Goal: Task Accomplishment & Management: Manage account settings

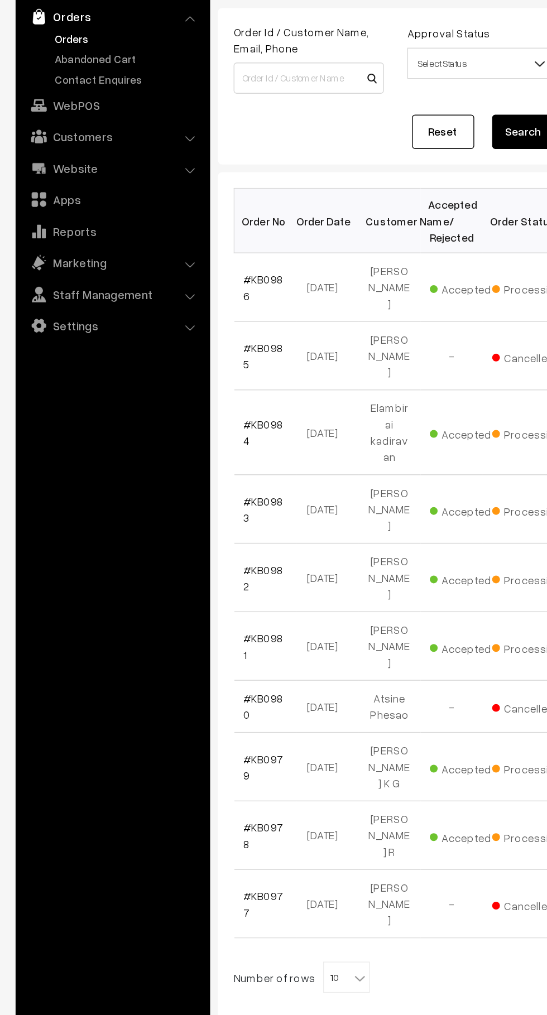
click at [86, 136] on link "Abandoned Cart" at bounding box center [91, 139] width 111 height 12
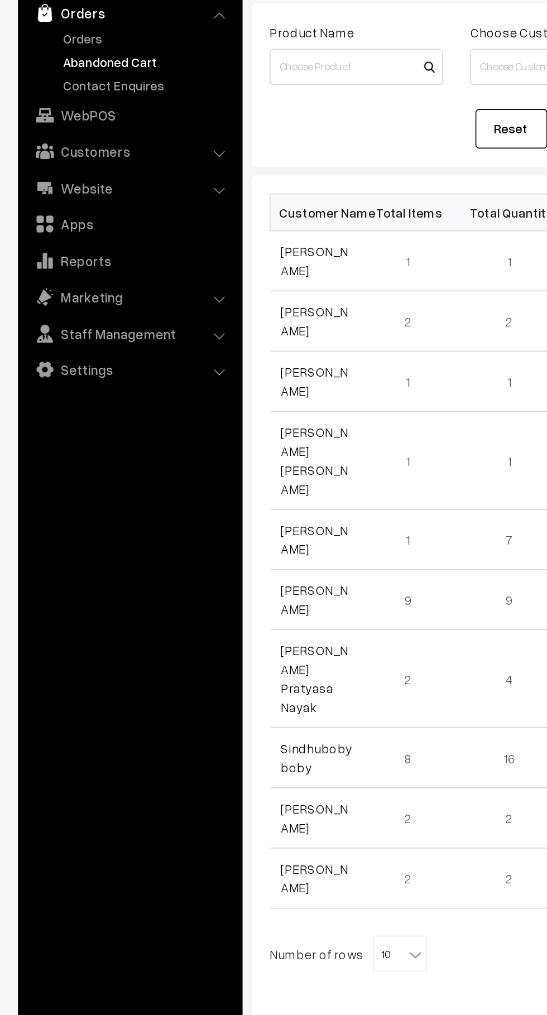
click at [87, 193] on link "Customers" at bounding box center [80, 194] width 133 height 20
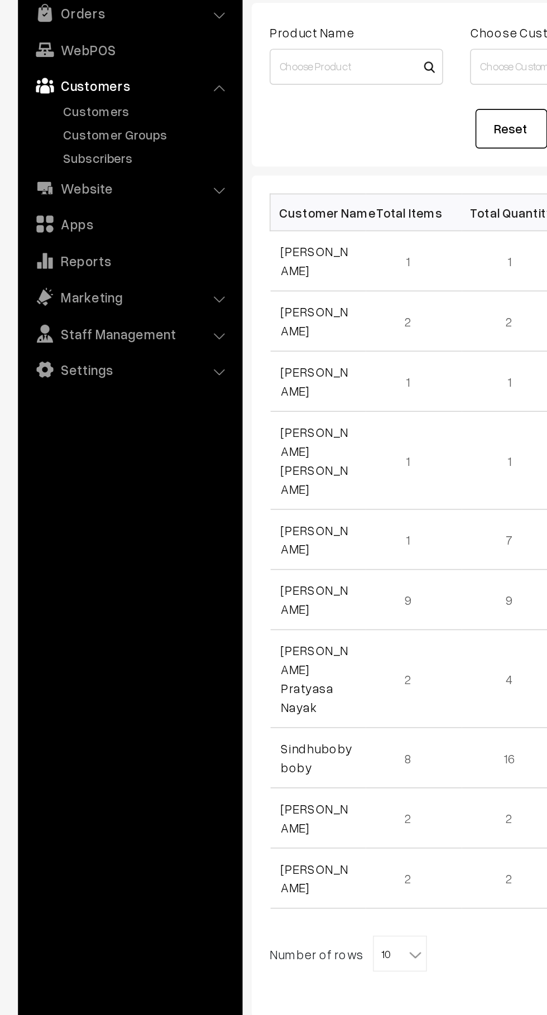
click at [76, 182] on link "Customer Groups" at bounding box center [91, 184] width 111 height 12
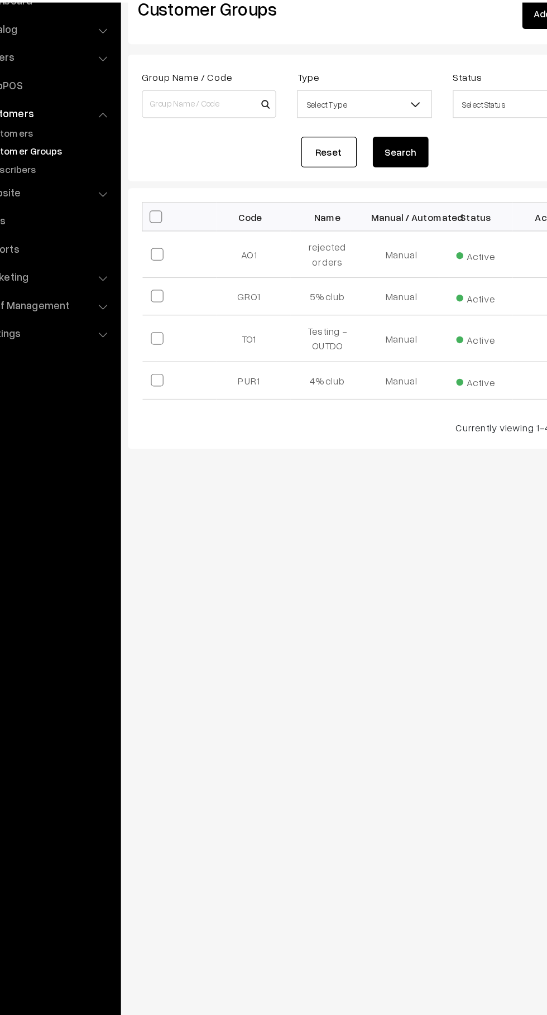
click at [73, 157] on link "Customers" at bounding box center [80, 153] width 133 height 20
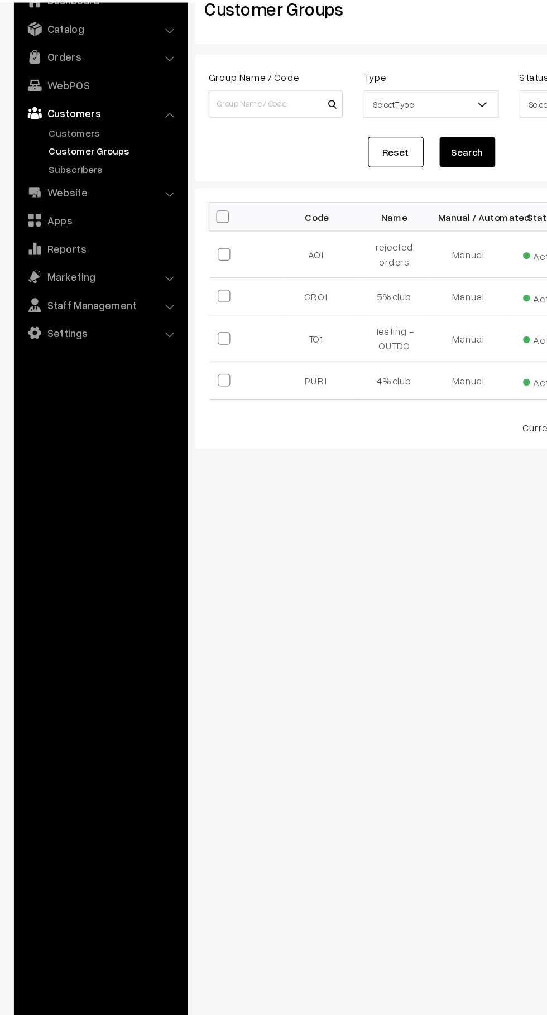
click at [47, 169] on link "Customers" at bounding box center [91, 170] width 111 height 12
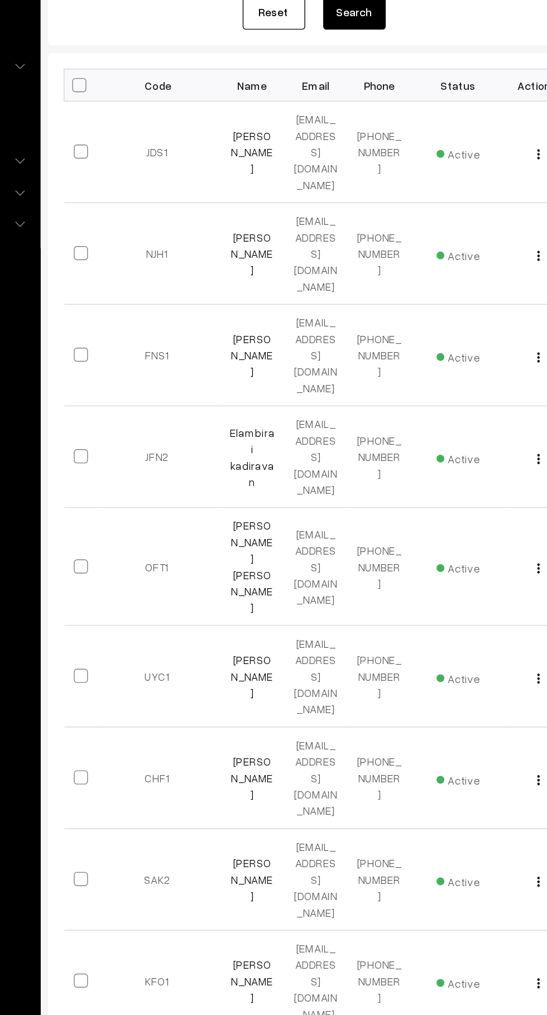
click at [302, 274] on link "Harshvardhini Chavan" at bounding box center [302, 279] width 30 height 33
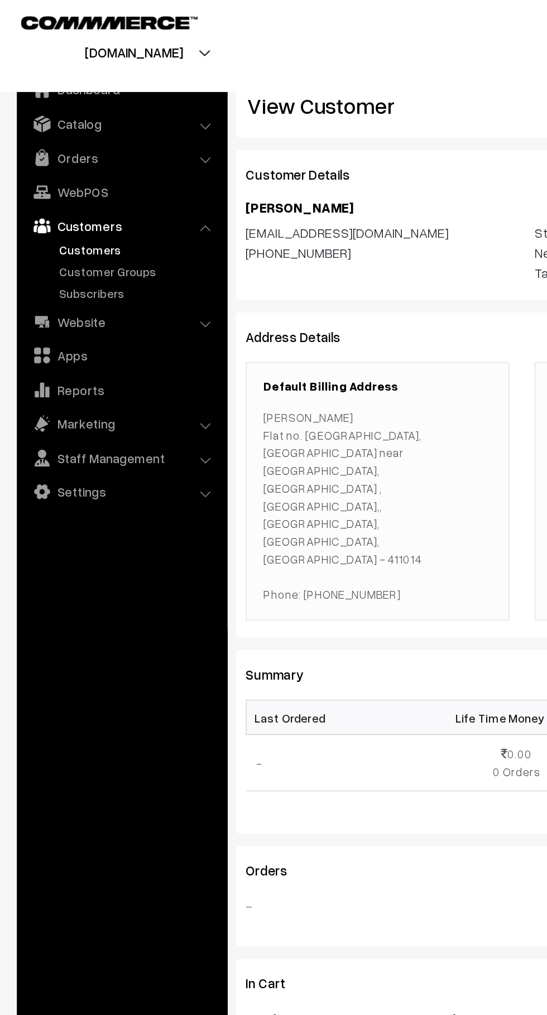
click at [40, 112] on link "Orders" at bounding box center [80, 108] width 133 height 20
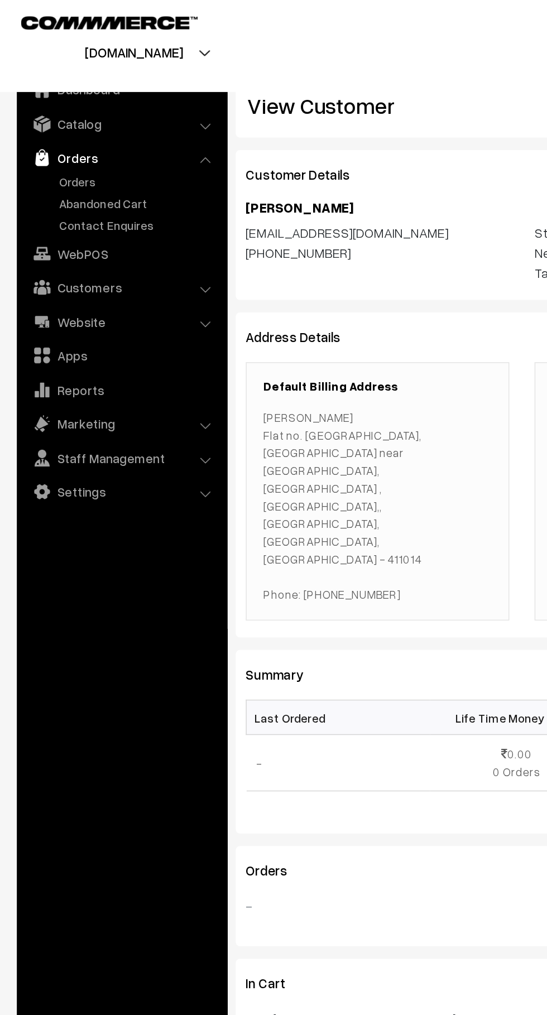
click at [47, 137] on link "Abandoned Cart" at bounding box center [91, 139] width 111 height 12
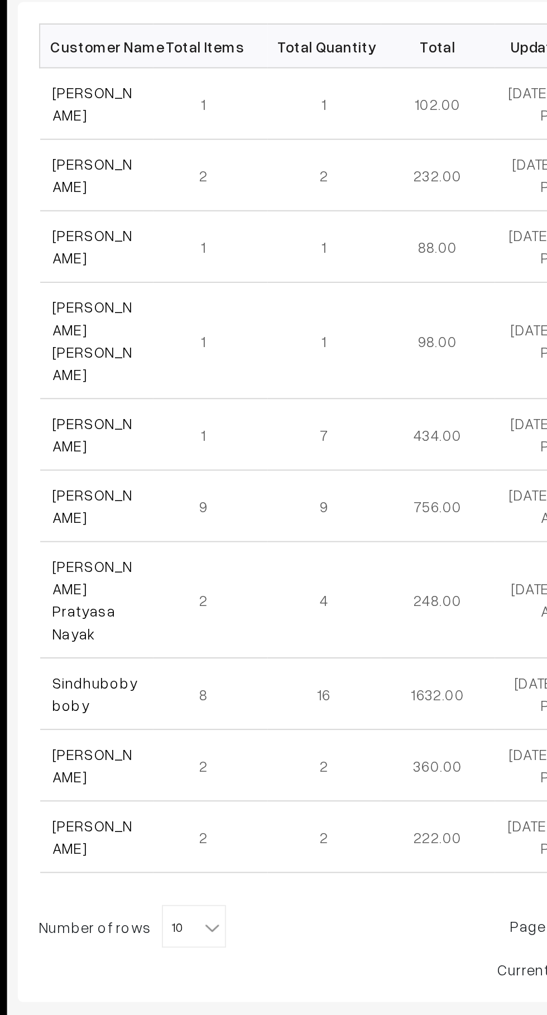
click at [205, 560] on link "Sindhuboby boby" at bounding box center [197, 570] width 45 height 21
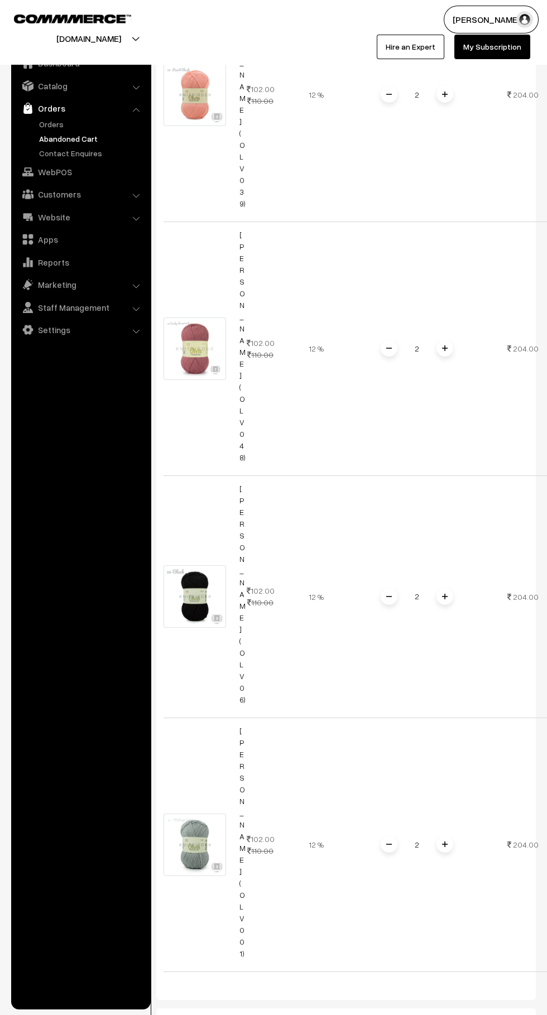
scroll to position [1411, 0]
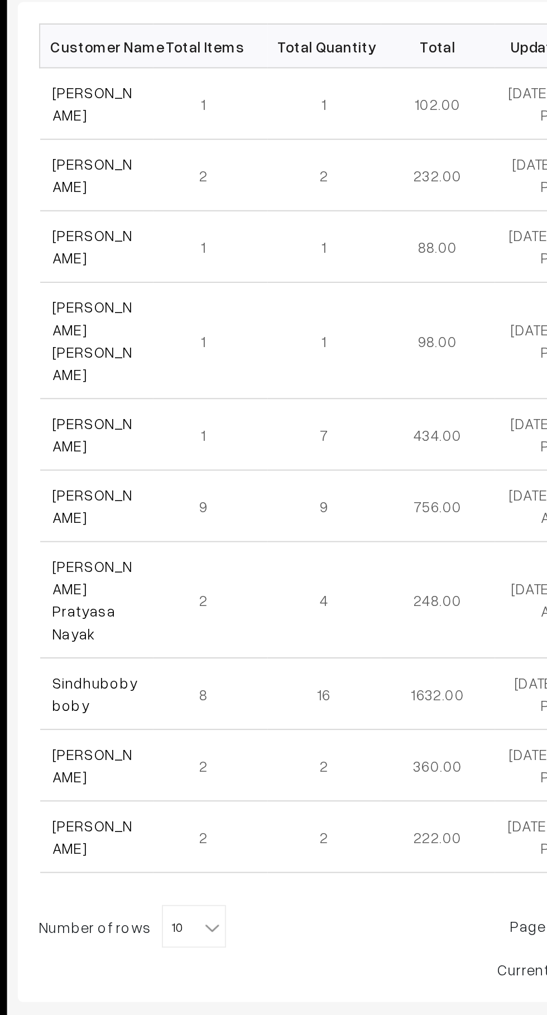
click at [199, 425] on link "[PERSON_NAME]" at bounding box center [196, 435] width 42 height 21
click at [255, 682] on span "10" at bounding box center [248, 693] width 32 height 22
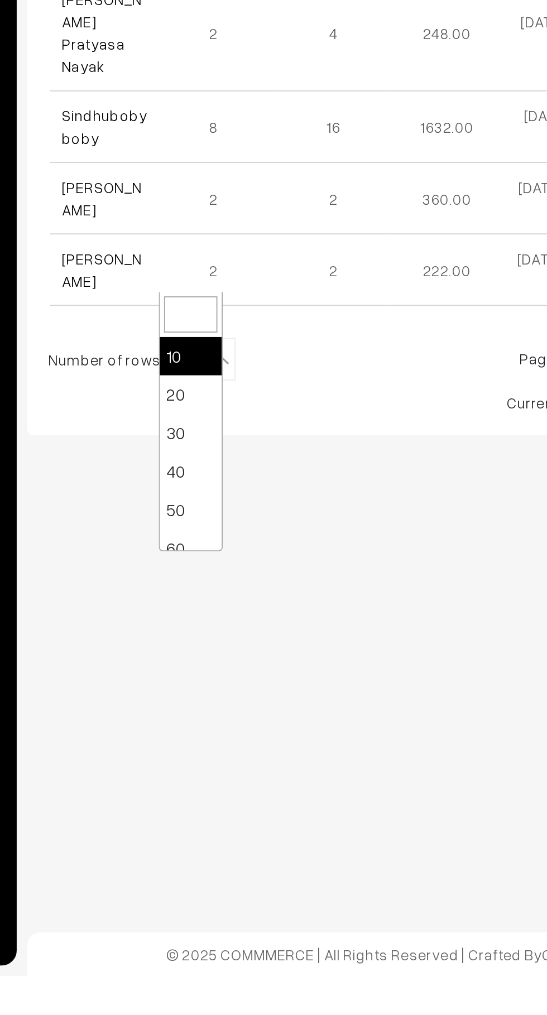
select select "50"
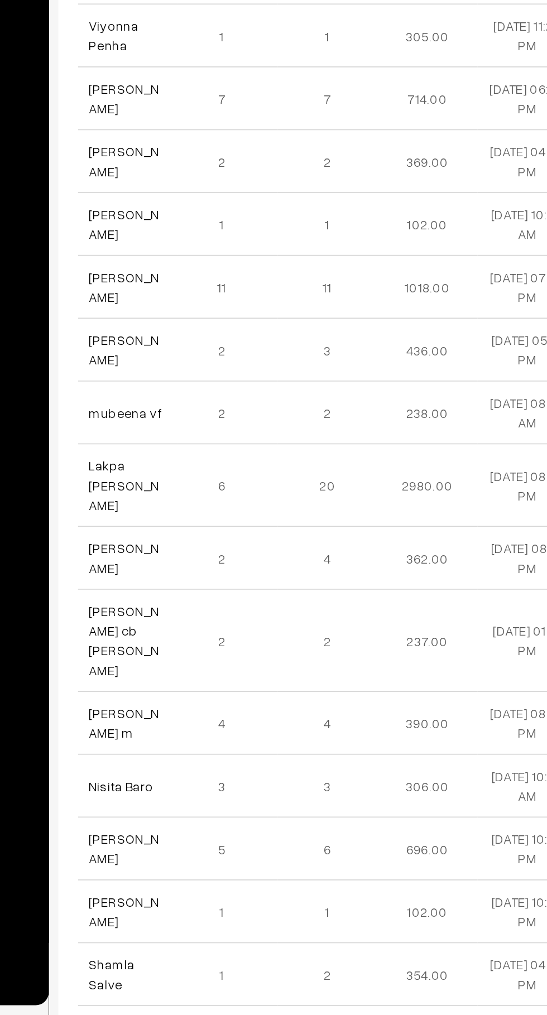
scroll to position [975, 0]
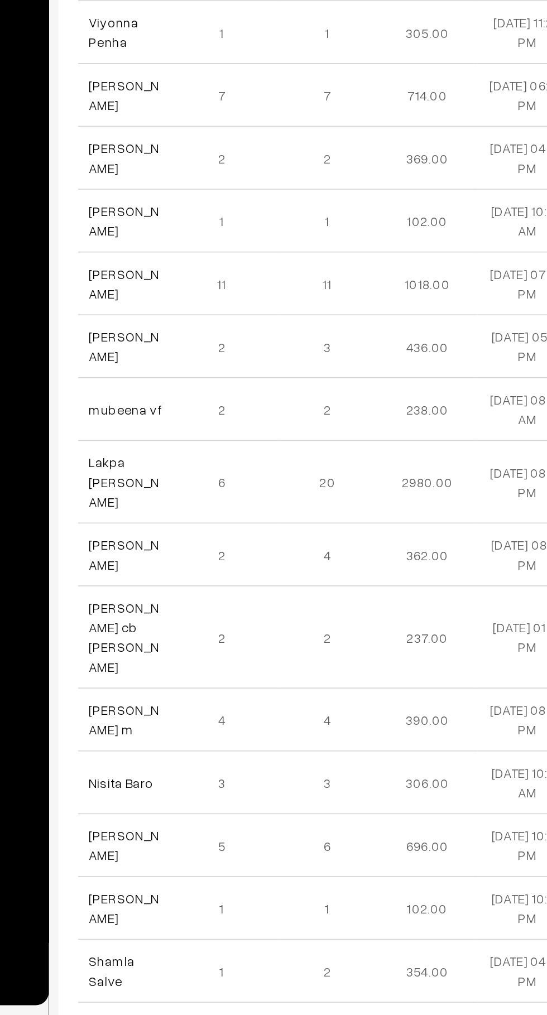
click at [203, 731] on link "[PERSON_NAME]" at bounding box center [196, 741] width 42 height 21
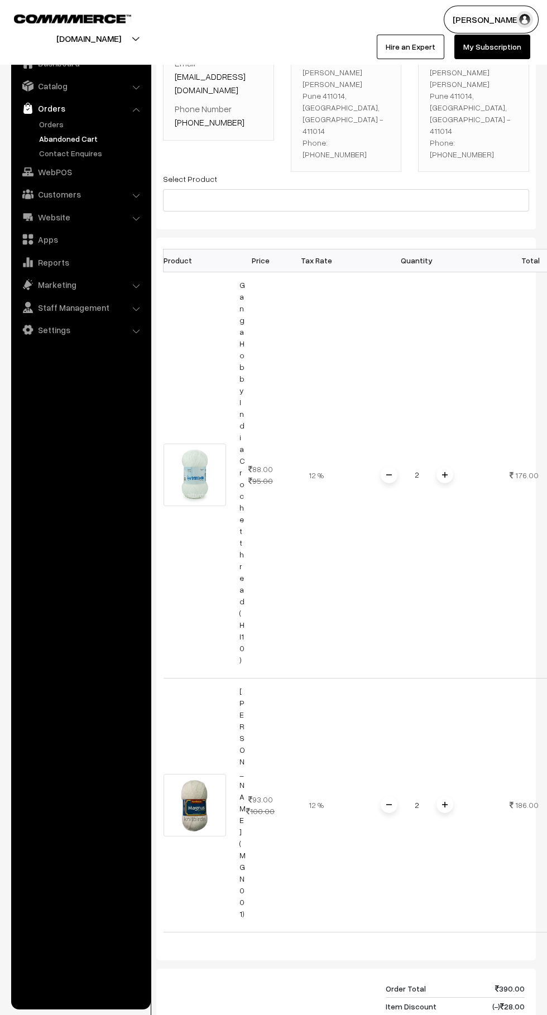
scroll to position [104, 0]
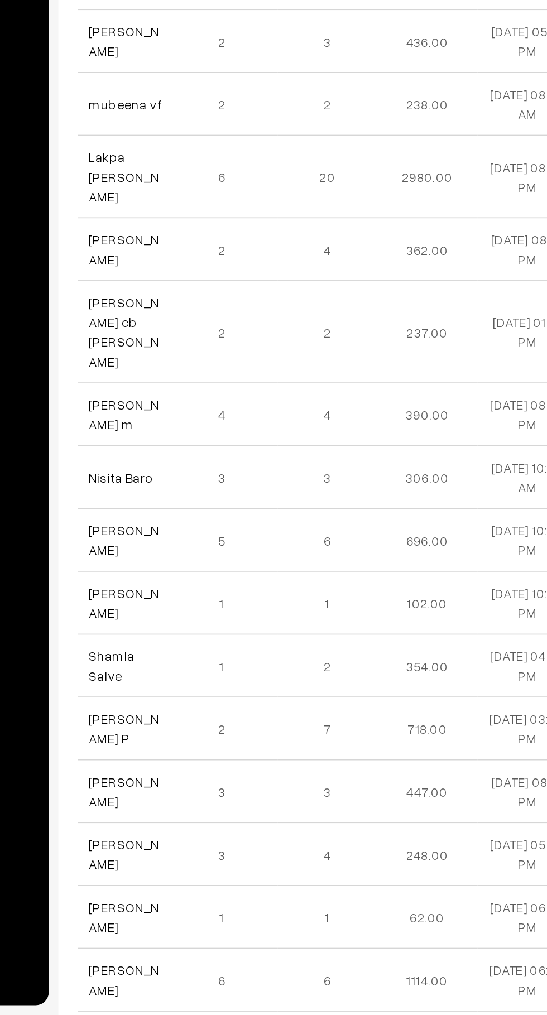
scroll to position [1163, 0]
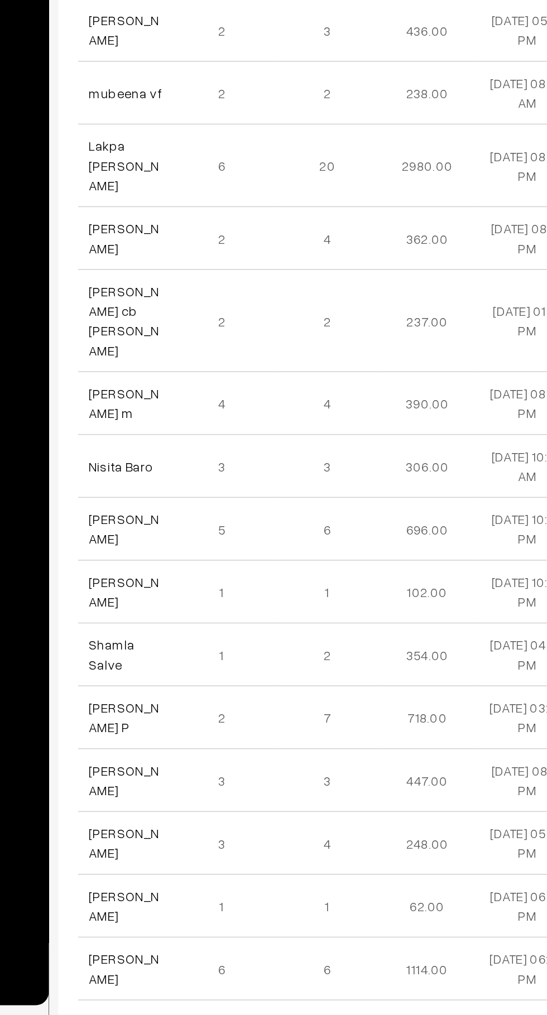
click at [186, 977] on link "Avishek Dey" at bounding box center [196, 987] width 42 height 21
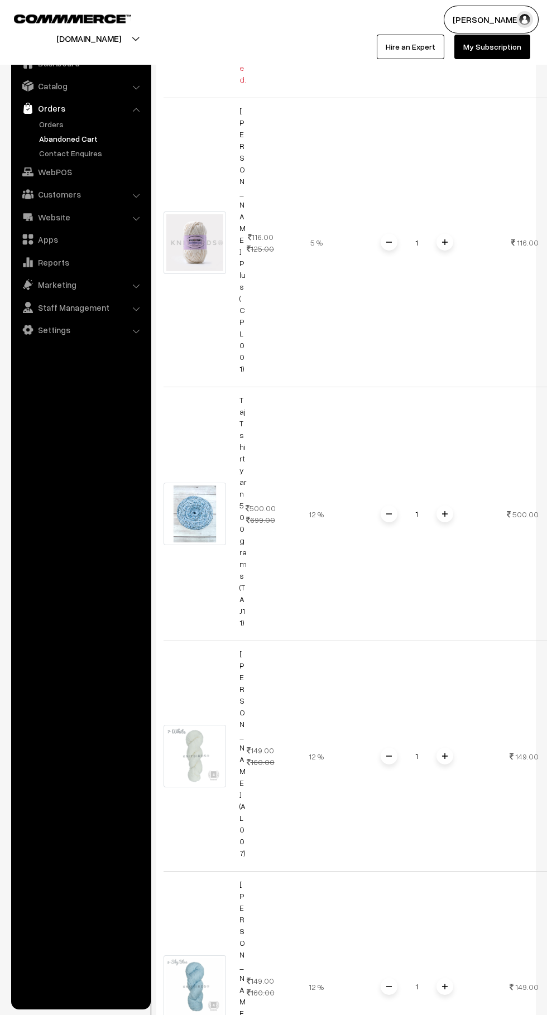
scroll to position [743, 0]
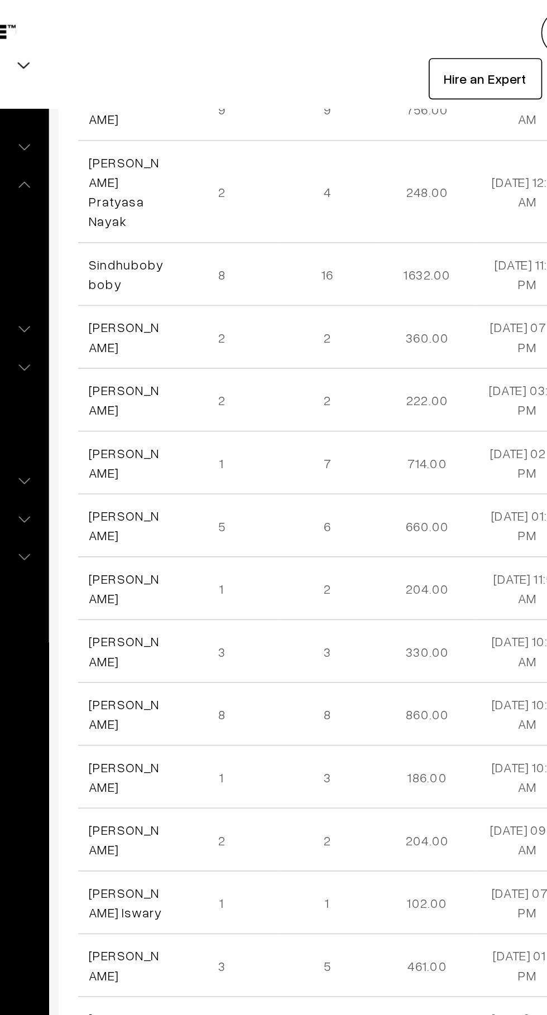
scroll to position [408, 0]
click at [181, 415] on link "[PERSON_NAME]" at bounding box center [196, 425] width 42 height 21
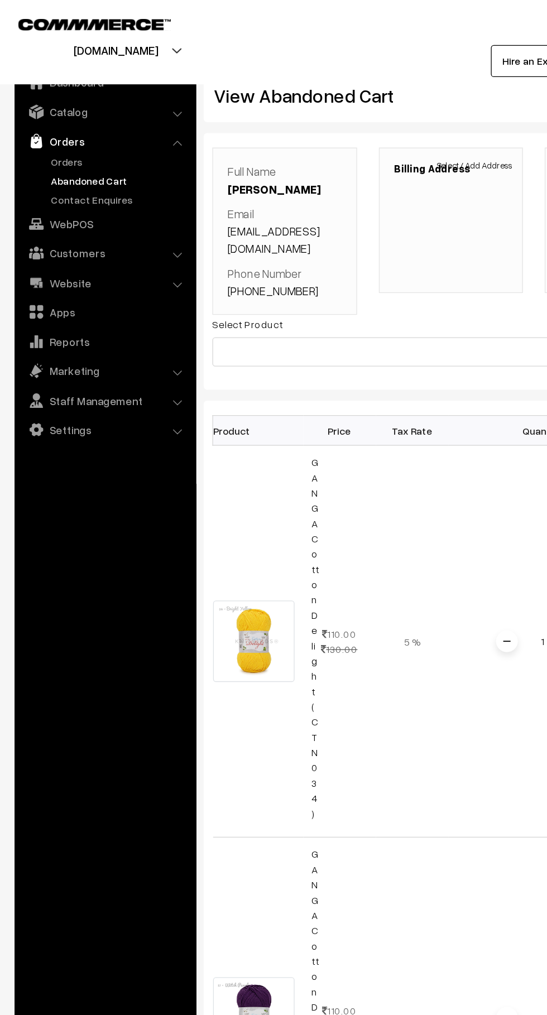
click at [59, 125] on link "Orders" at bounding box center [91, 124] width 111 height 12
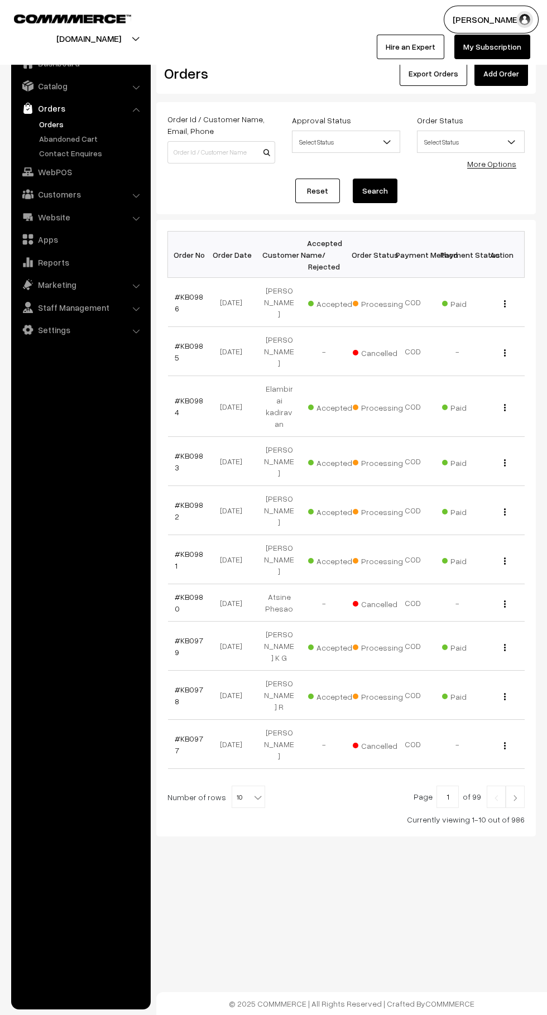
click at [84, 136] on link "Abandoned Cart" at bounding box center [91, 139] width 111 height 12
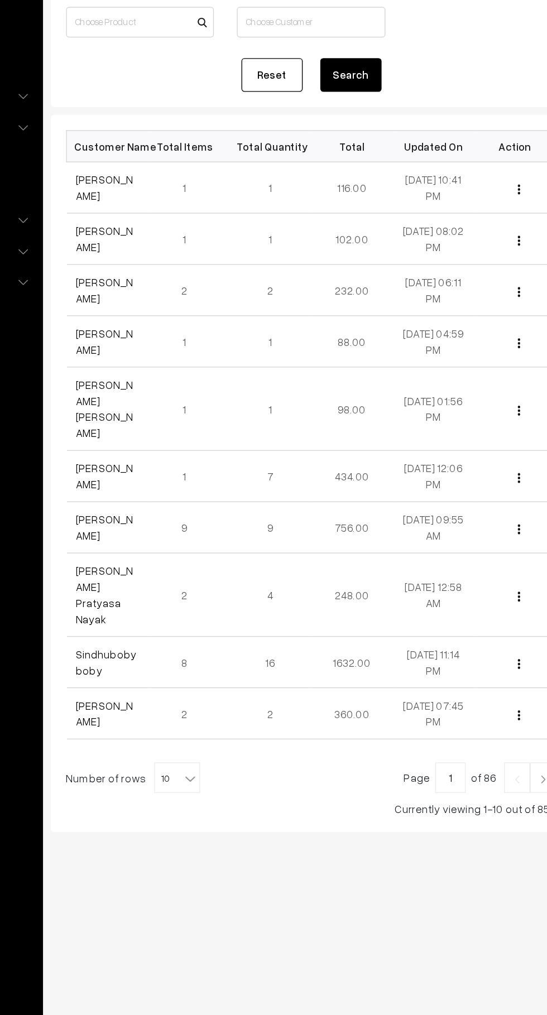
click at [200, 258] on link "[PERSON_NAME]" at bounding box center [196, 262] width 42 height 21
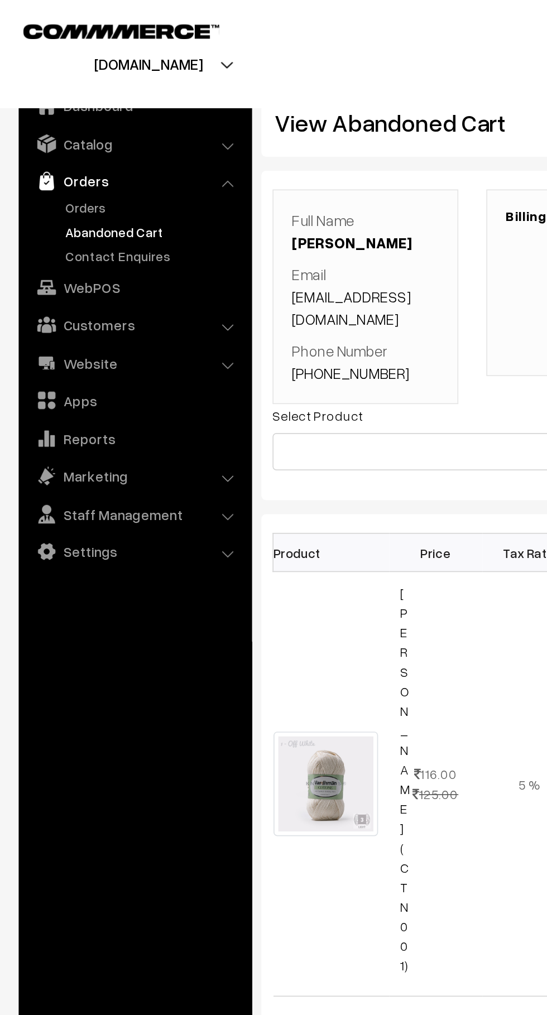
click at [112, 186] on link "Customers" at bounding box center [80, 194] width 133 height 20
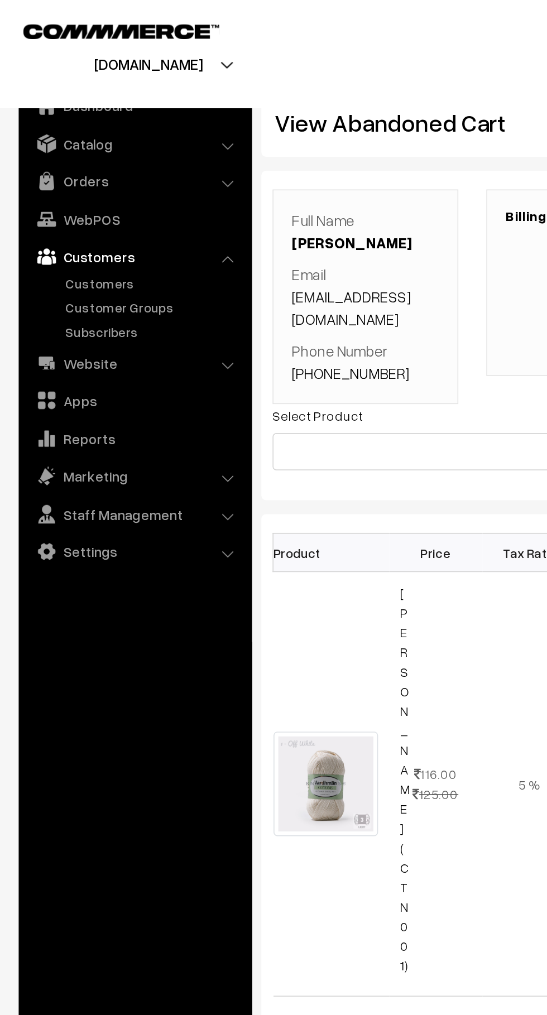
click at [74, 164] on link "Customers" at bounding box center [91, 170] width 111 height 12
